Goal: Find specific page/section: Find specific page/section

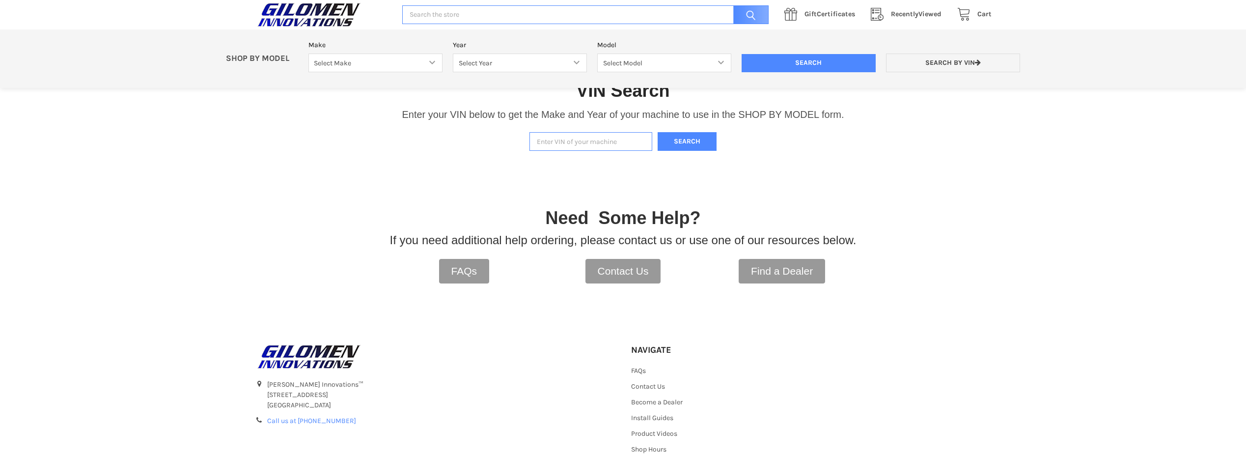
paste input "15-592"
type input "15-592"
drag, startPoint x: 622, startPoint y: 132, endPoint x: 473, endPoint y: 142, distance: 149.1
click at [473, 142] on div "VIN Search Enter your VIN below to get the Make and Year of your machine to use…" at bounding box center [623, 105] width 1246 height 102
click at [590, 139] on input "Enter VIN of your machine" at bounding box center [590, 141] width 123 height 19
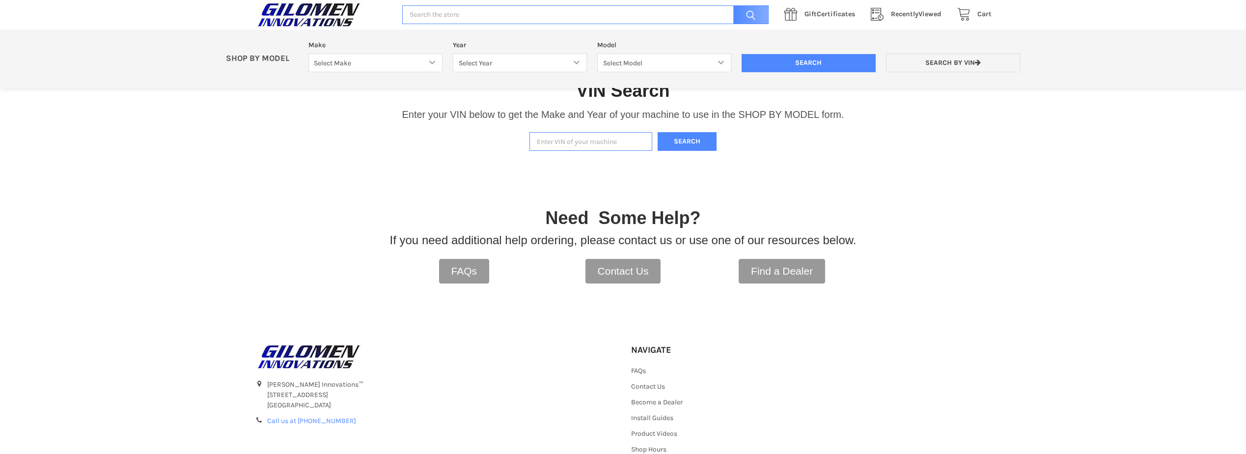
paste input "[US_VEHICLE_IDENTIFICATION_NUMBER]"
type input "[US_VEHICLE_IDENTIFICATION_NUMBER]"
click at [701, 137] on button "Search" at bounding box center [687, 141] width 59 height 19
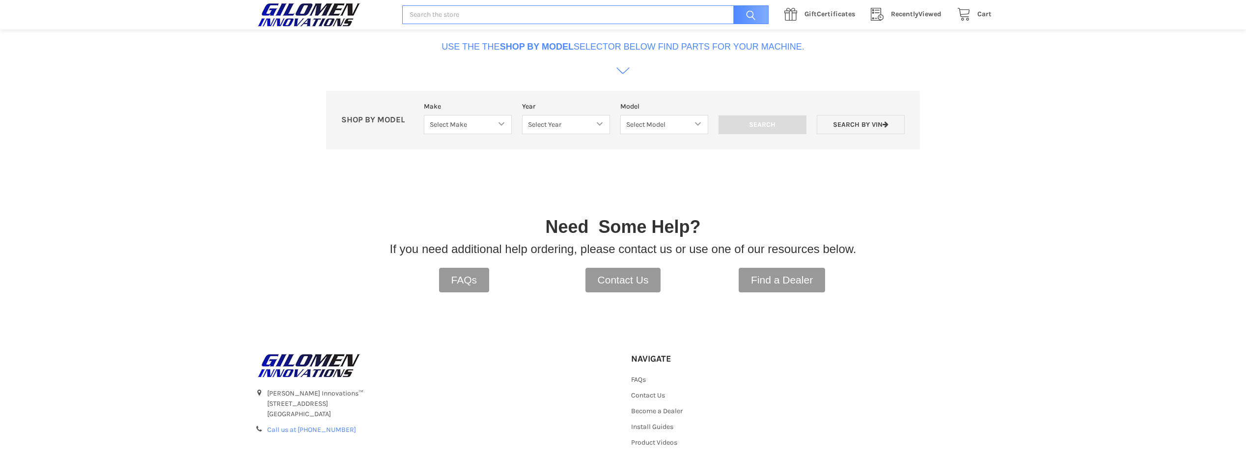
scroll to position [301, 0]
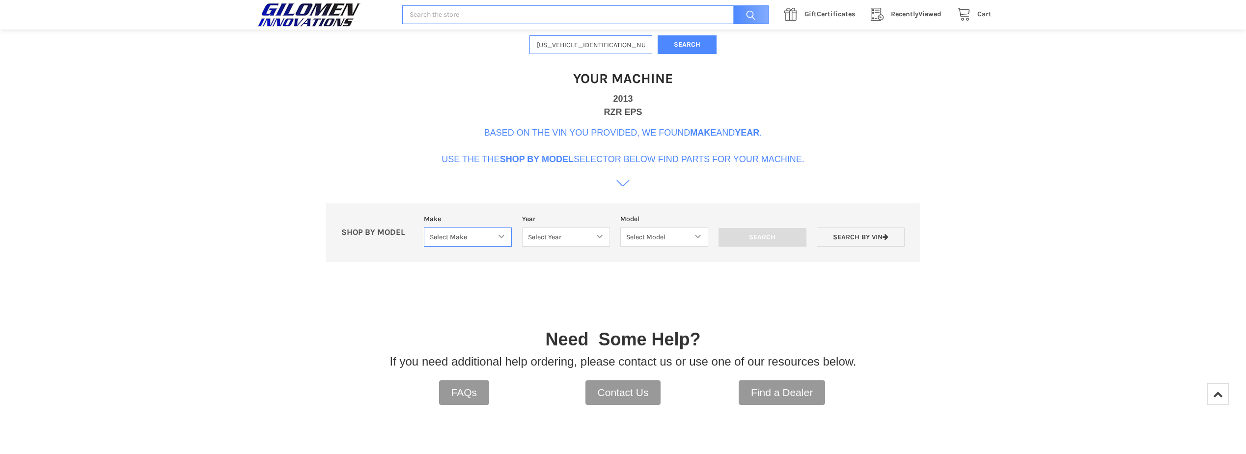
click at [500, 234] on select "Select Make Bobcat UTV Gravely UTV ACE 900 RANGER 570 Ranger 700 / 800 RANGER 9…" at bounding box center [468, 236] width 88 height 19
click at [590, 285] on div at bounding box center [623, 301] width 467 height 49
click at [624, 187] on icon at bounding box center [622, 182] width 13 height 13
